Goal: Check status: Check status

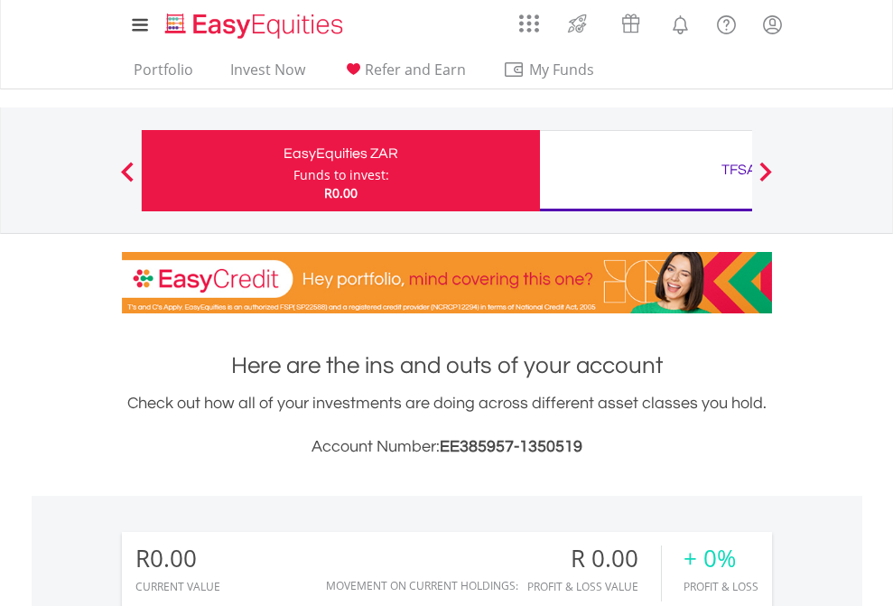
scroll to position [173, 284]
click at [293, 171] on div "Funds to invest:" at bounding box center [341, 175] width 96 height 18
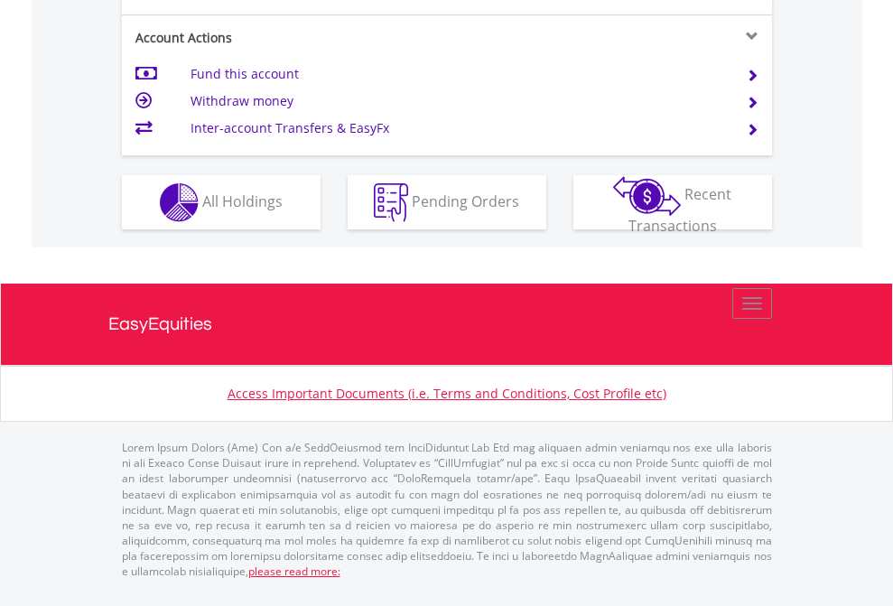
scroll to position [1695, 0]
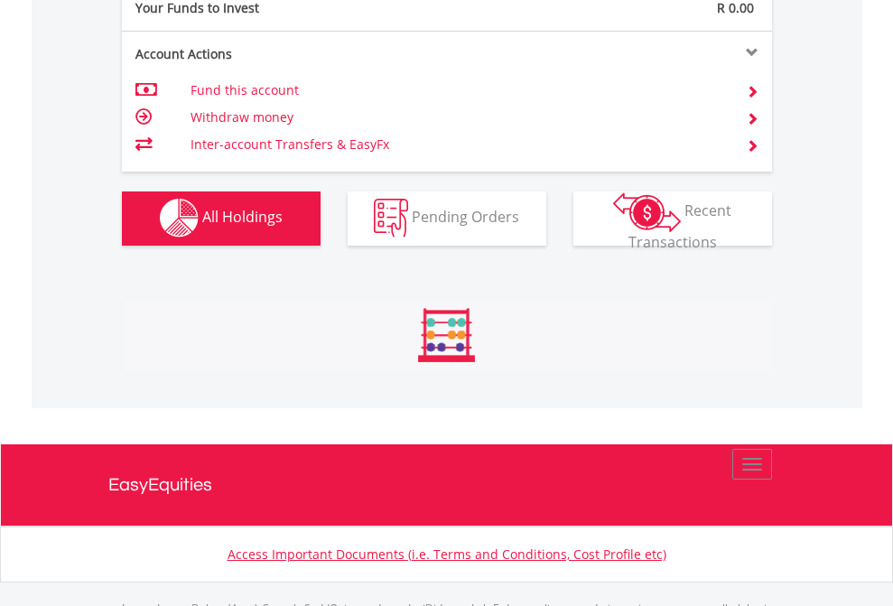
scroll to position [1788, 0]
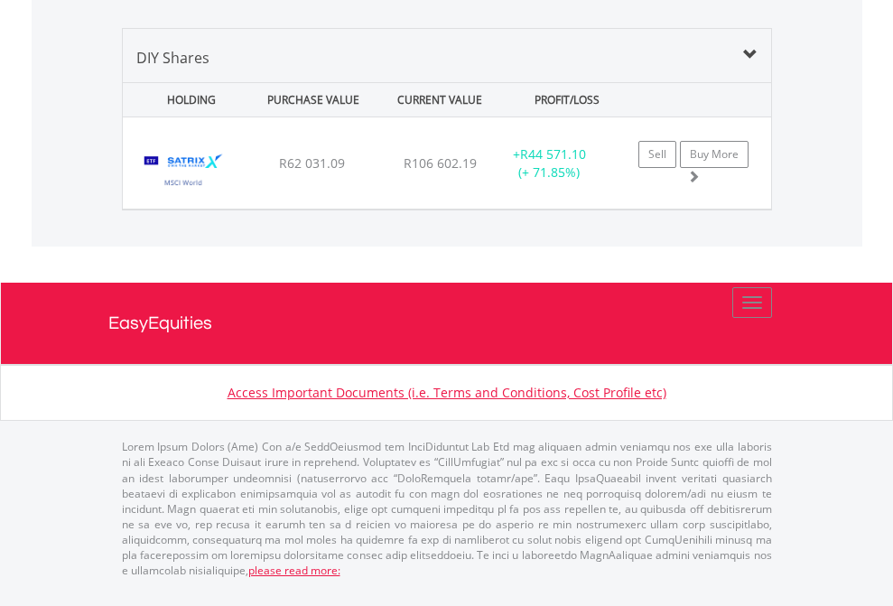
scroll to position [173, 284]
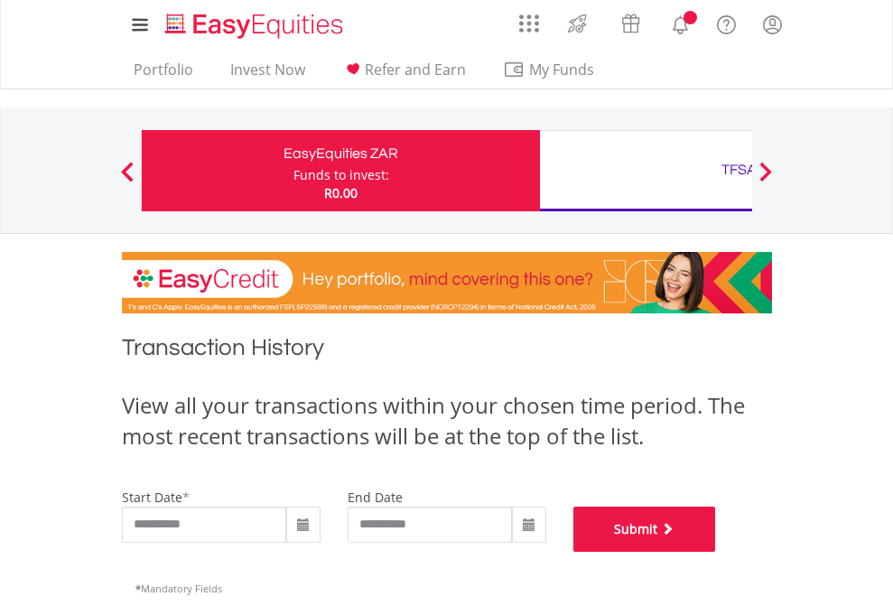
click at [716, 552] on button "Submit" at bounding box center [644, 529] width 143 height 45
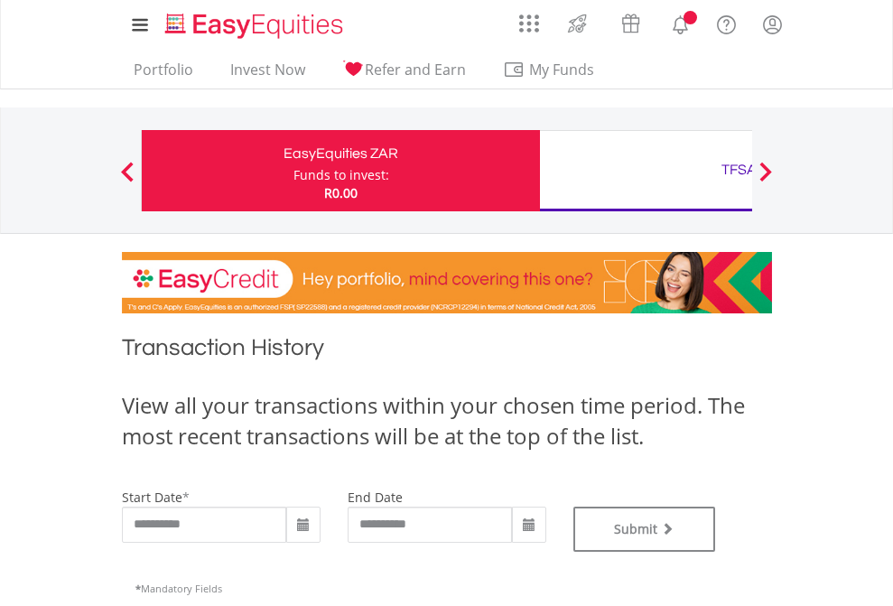
click at [646, 171] on div "TFSA" at bounding box center [739, 169] width 377 height 25
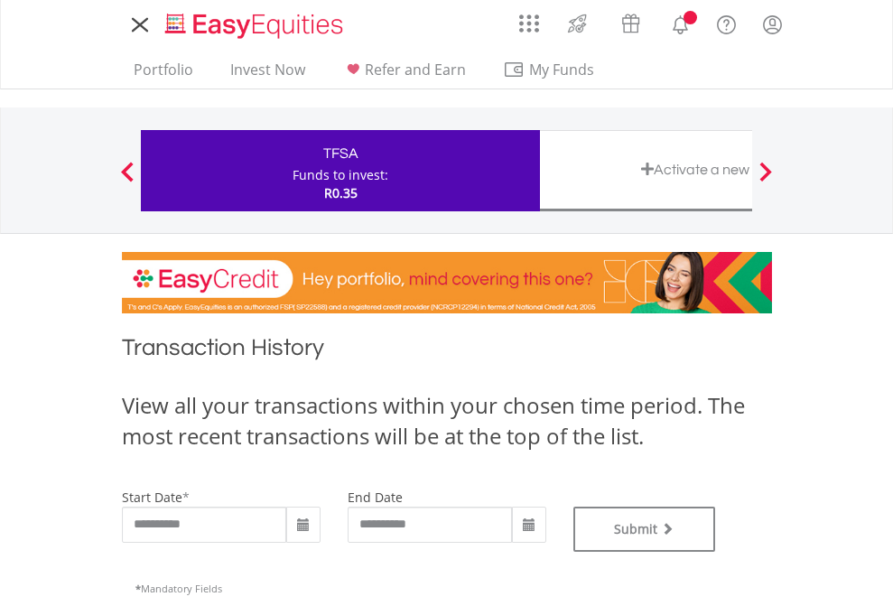
type input "**********"
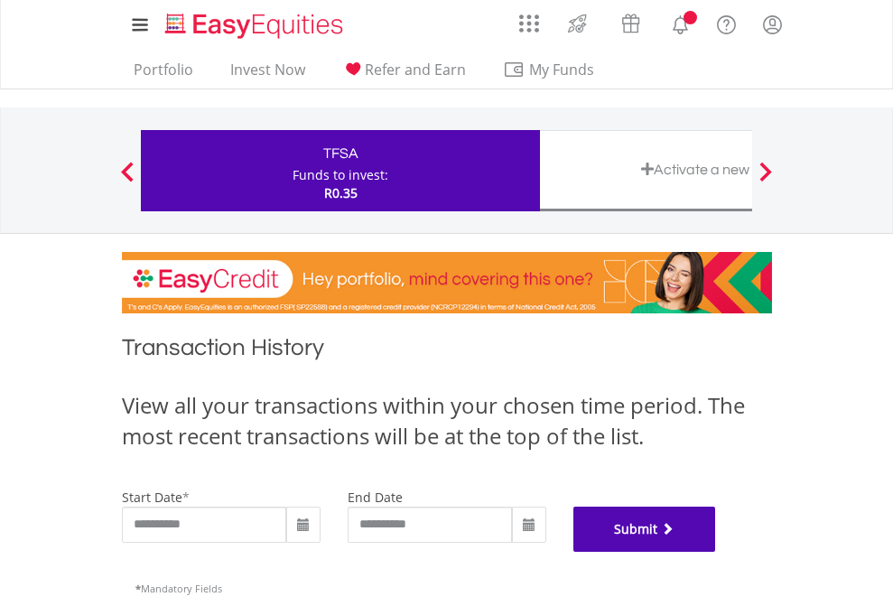
click at [716, 552] on button "Submit" at bounding box center [644, 529] width 143 height 45
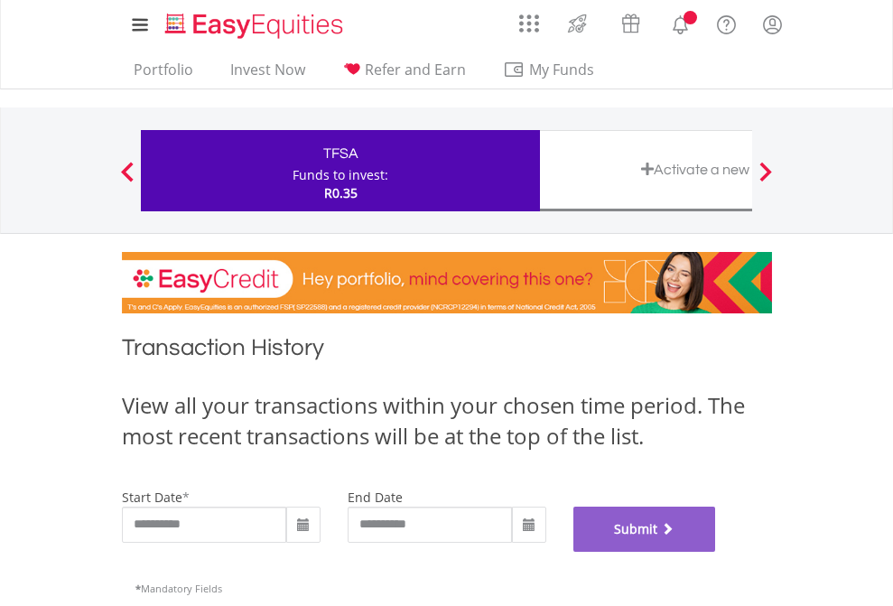
scroll to position [732, 0]
